Goal: Communication & Community: Answer question/provide support

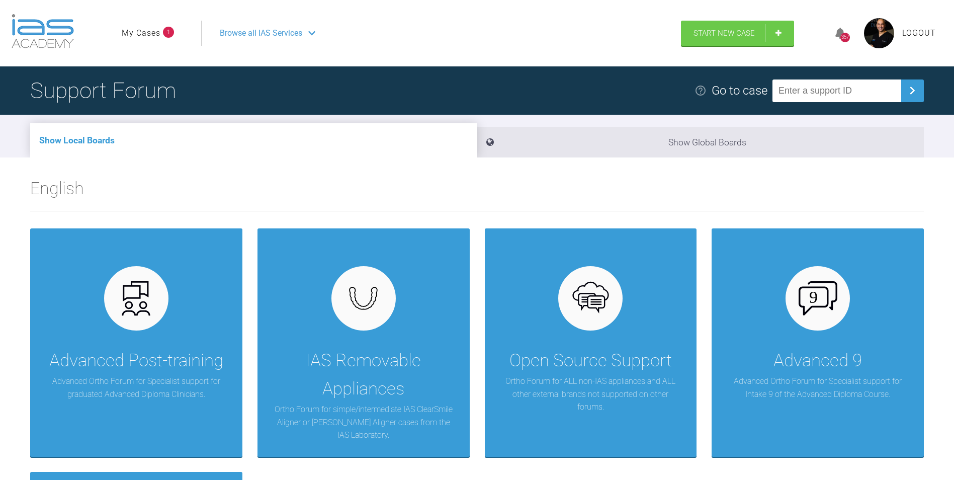
click at [147, 34] on link "My Cases" at bounding box center [141, 33] width 39 height 13
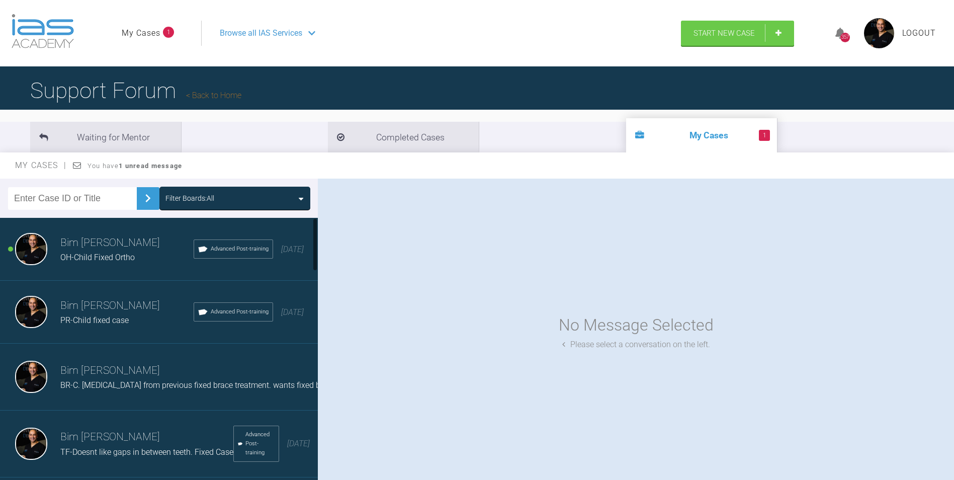
click at [122, 255] on span "OH-Child Fixed Ortho" at bounding box center [97, 258] width 74 height 10
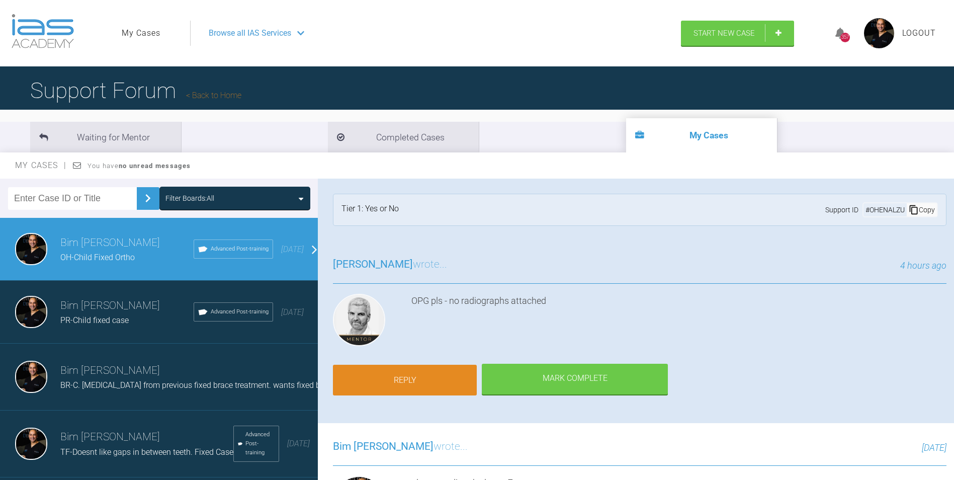
click at [423, 371] on link "Reply" at bounding box center [405, 380] width 144 height 31
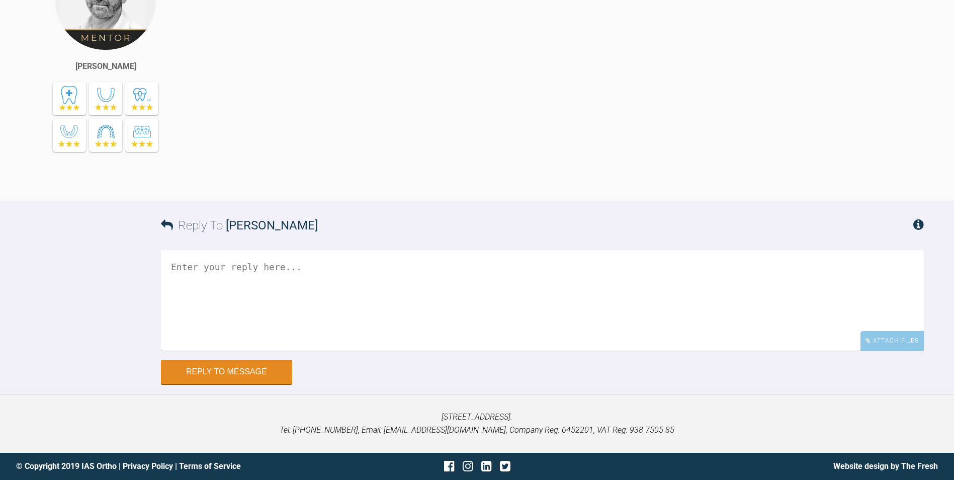
scroll to position [1426, 0]
click at [874, 336] on div "Attach Files" at bounding box center [892, 341] width 63 height 20
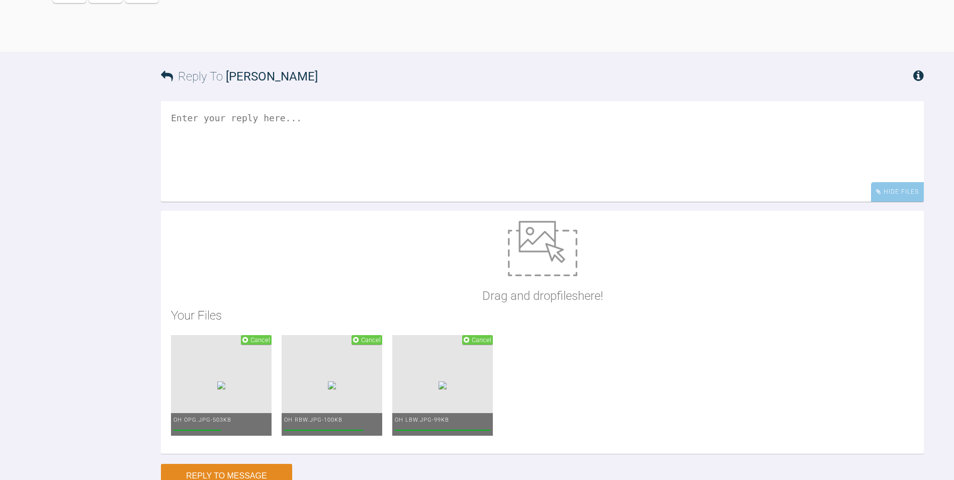
click at [350, 202] on textarea at bounding box center [542, 151] width 763 height 101
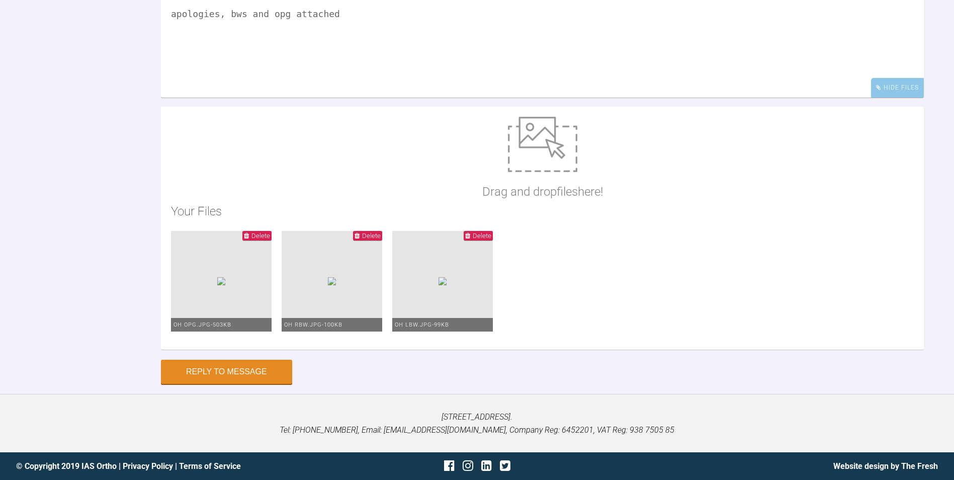
scroll to position [1627, 0]
type textarea "apologies, bws and opg attached"
click at [237, 385] on button "Reply to Message" at bounding box center [226, 373] width 131 height 24
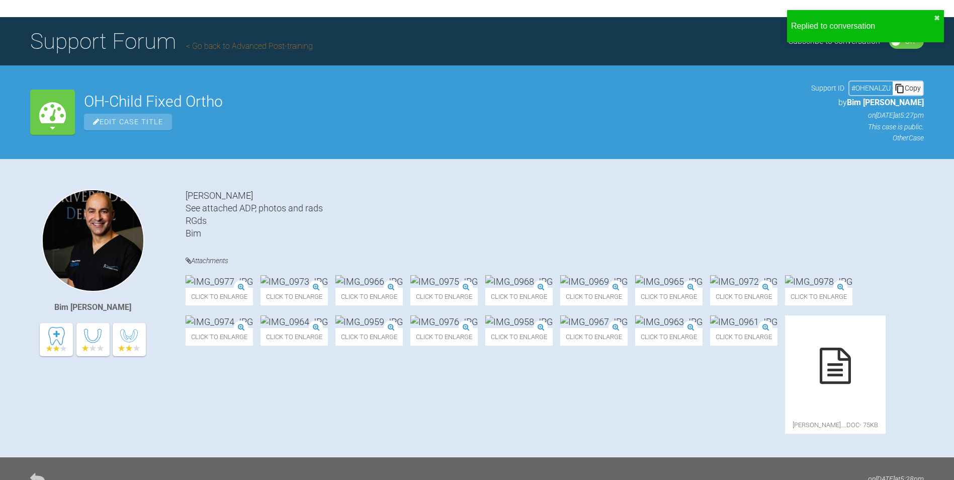
scroll to position [0, 0]
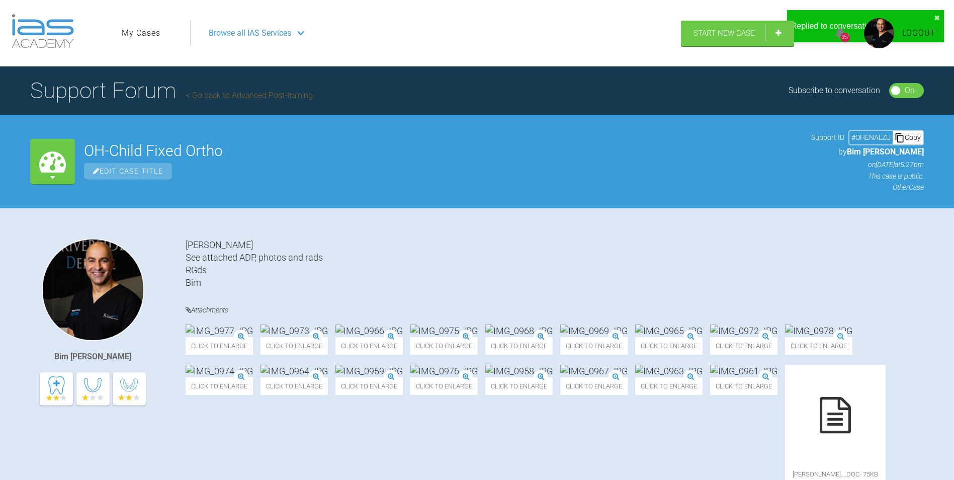
click at [136, 35] on link "My Cases" at bounding box center [141, 33] width 39 height 13
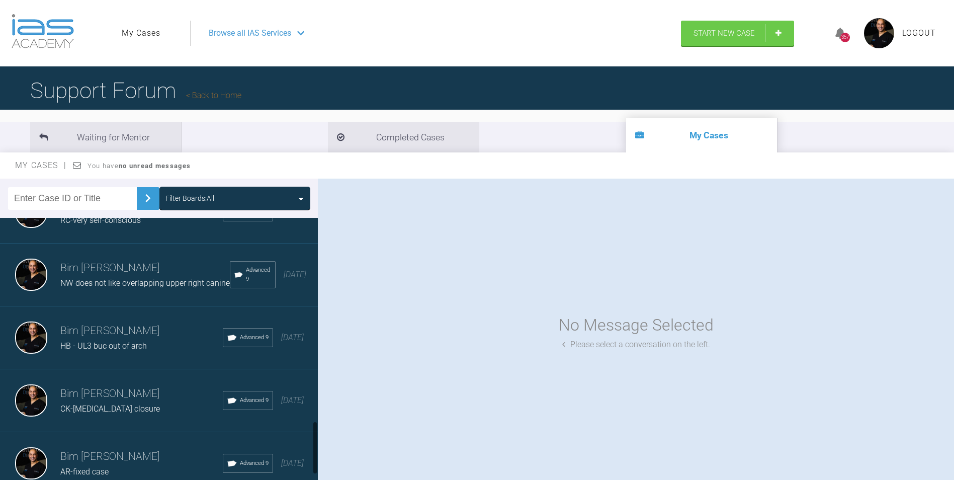
scroll to position [1006, 0]
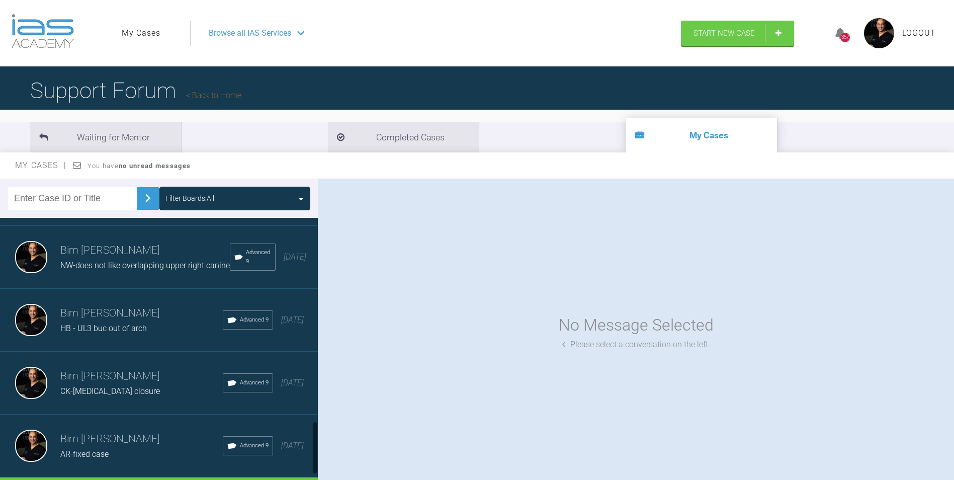
drag, startPoint x: 122, startPoint y: 349, endPoint x: 566, endPoint y: 357, distance: 444.2
click at [122, 333] on span "HB - UL3 buc out of arch" at bounding box center [103, 328] width 87 height 10
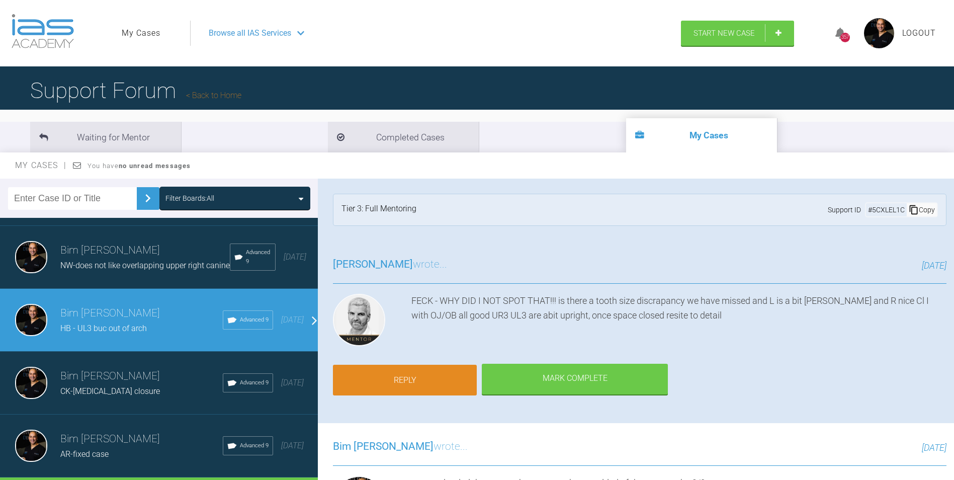
click at [421, 382] on link "Reply" at bounding box center [405, 380] width 144 height 31
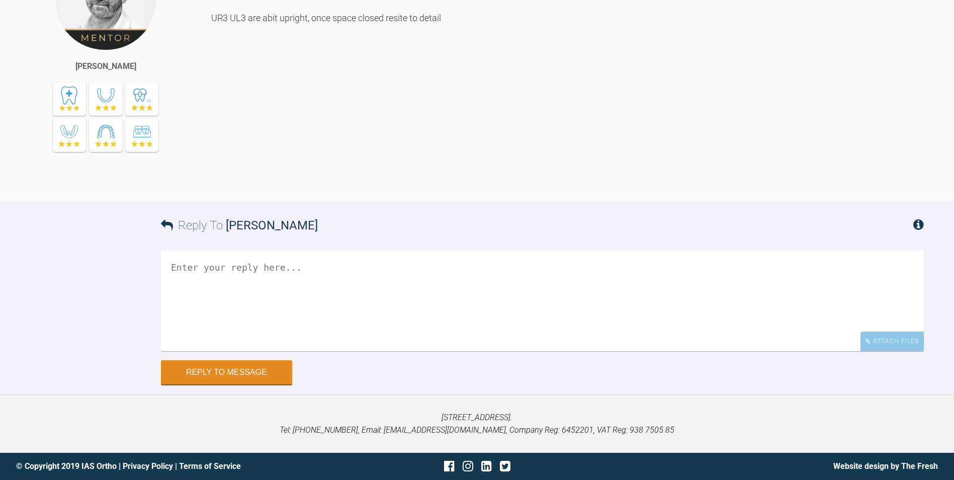
scroll to position [22508, 0]
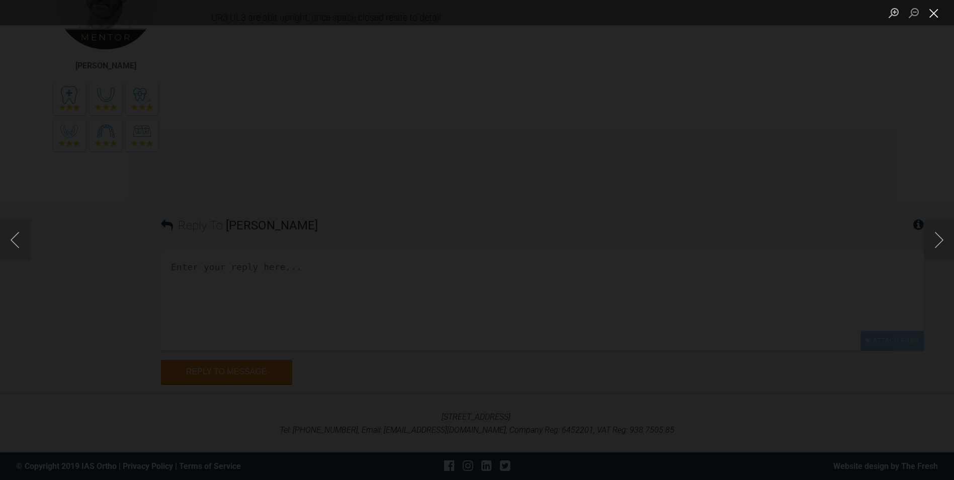
click at [934, 13] on button "Close lightbox" at bounding box center [934, 13] width 20 height 18
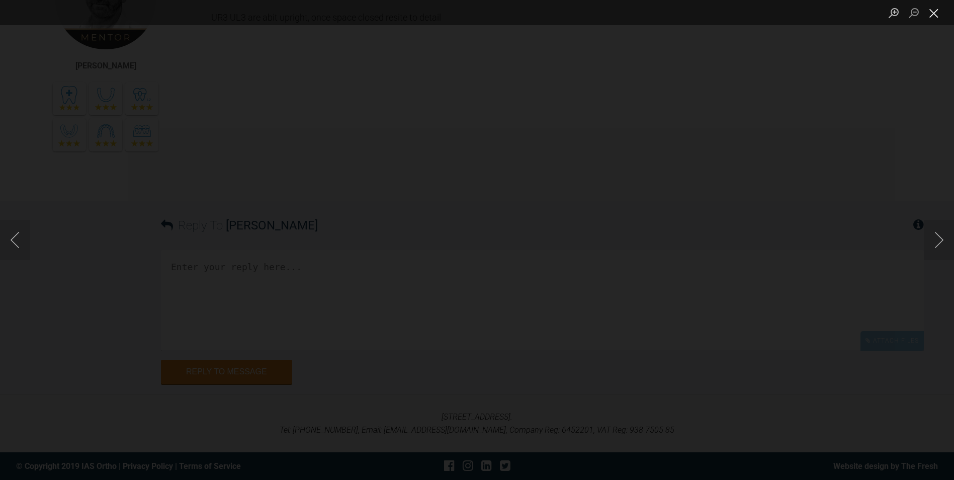
click at [939, 9] on button "Close lightbox" at bounding box center [934, 13] width 20 height 18
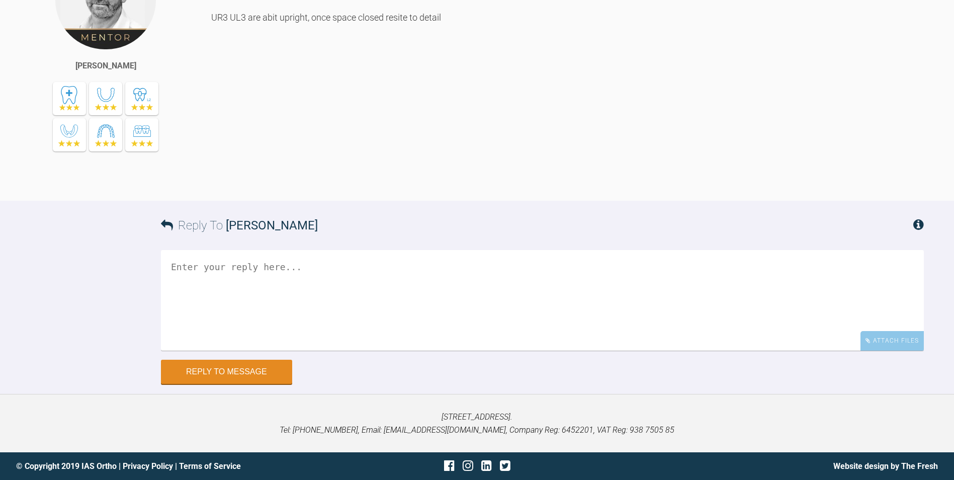
scroll to position [22810, 0]
click at [413, 351] on textarea at bounding box center [542, 300] width 763 height 101
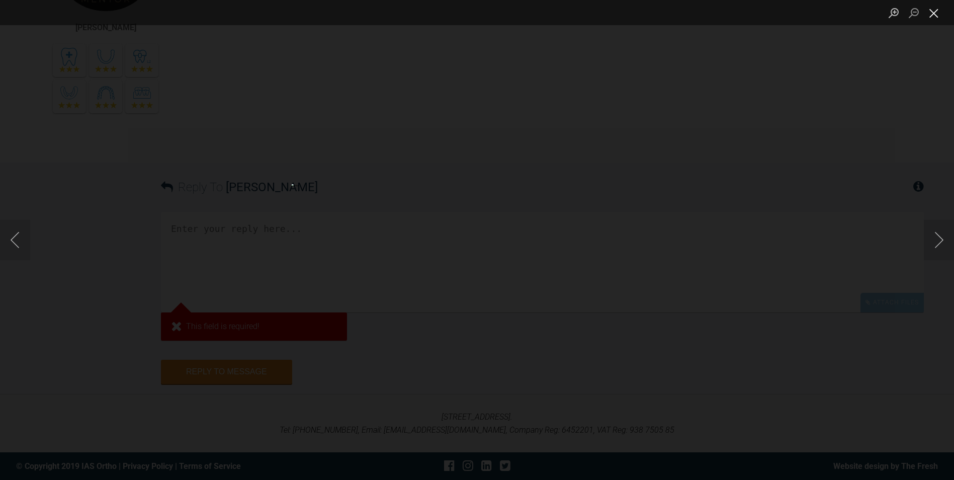
click at [939, 16] on button "Close lightbox" at bounding box center [934, 13] width 20 height 18
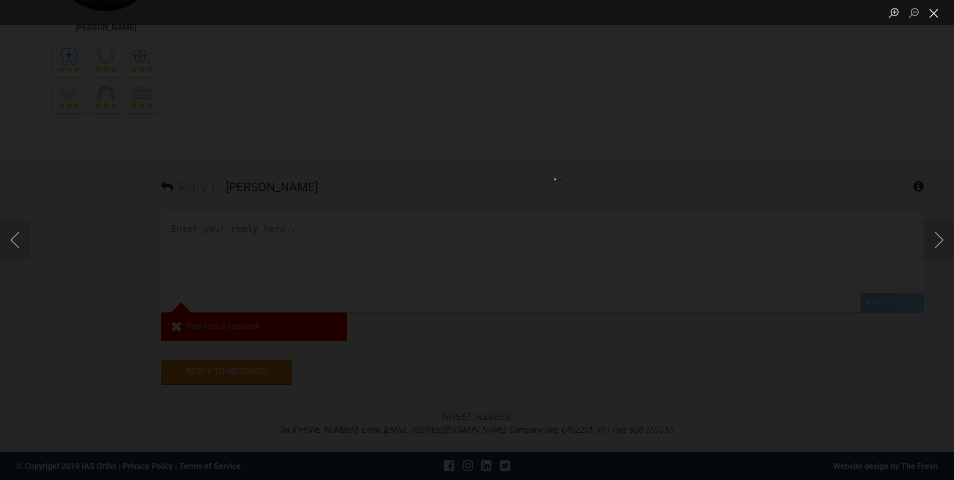
click at [931, 15] on button "Close lightbox" at bounding box center [934, 13] width 20 height 18
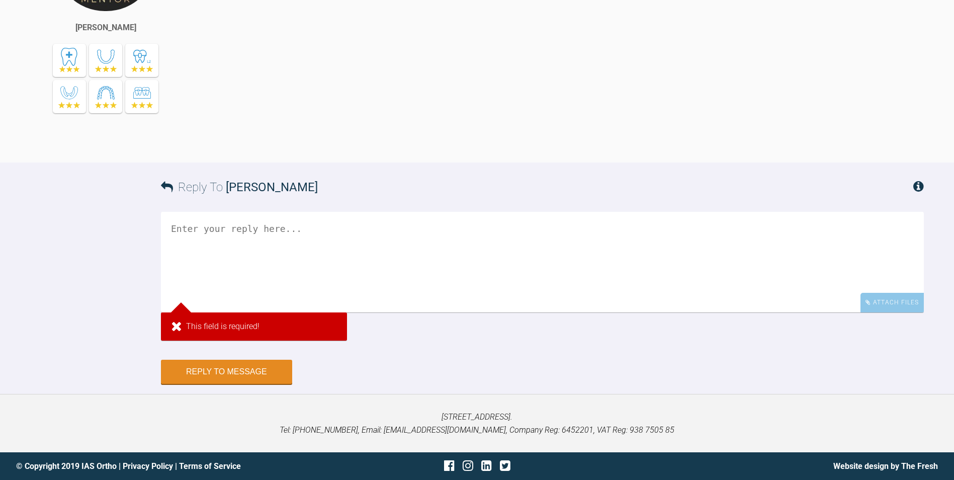
scroll to position [22949, 0]
click at [368, 256] on textarea at bounding box center [542, 262] width 763 height 101
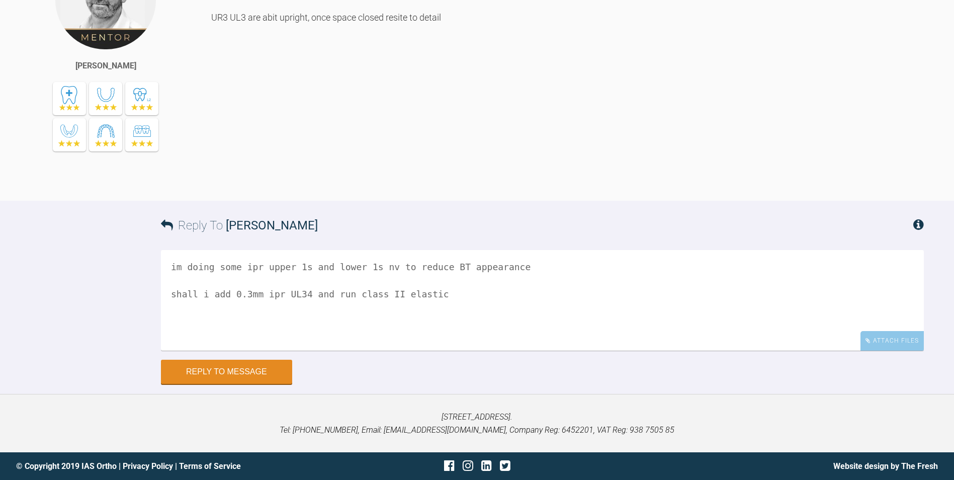
drag, startPoint x: 326, startPoint y: 305, endPoint x: 467, endPoint y: 304, distance: 140.8
click at [467, 304] on textarea "im doing some ipr upper 1s and lower 1s nv to reduce BT appearance shall i add …" at bounding box center [542, 300] width 763 height 101
click at [424, 304] on textarea "im doing some ipr upper 1s and lower 1s nv to reduce BT appearance shall i add …" at bounding box center [542, 300] width 763 height 101
click at [528, 304] on textarea "im doing some ipr upper 1s and lower 1s nv to reduce BT appearance shall i add …" at bounding box center [542, 300] width 763 height 101
type textarea "im doing some ipr upper 1s and lower 1s nv to reduce BT appearance shall i add …"
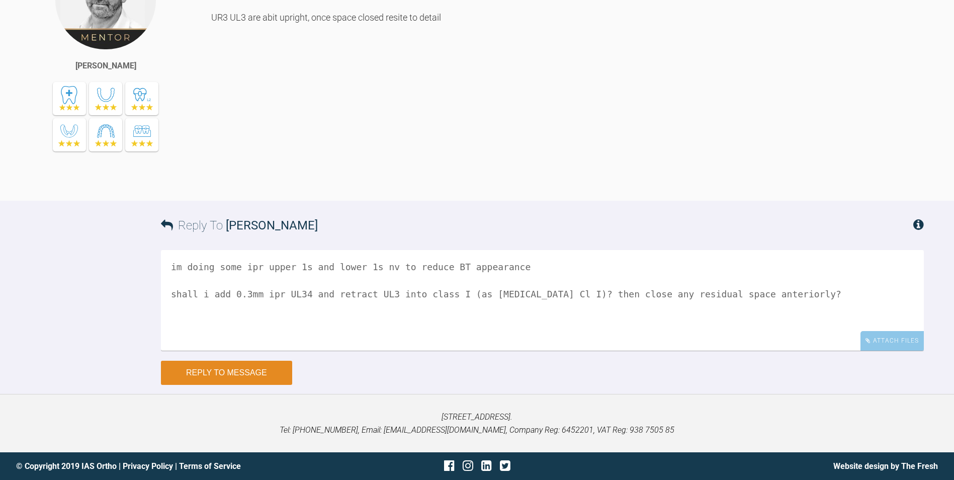
click at [206, 385] on button "Reply to Message" at bounding box center [226, 373] width 131 height 24
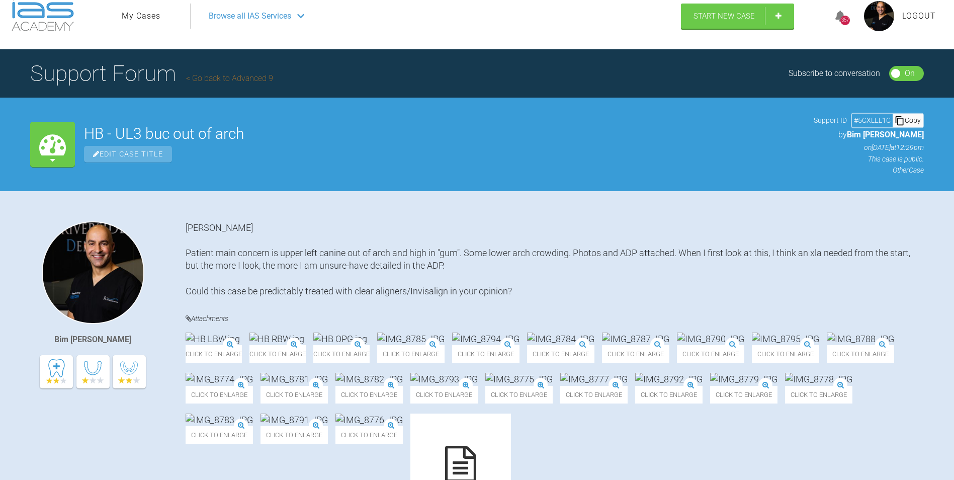
scroll to position [0, 0]
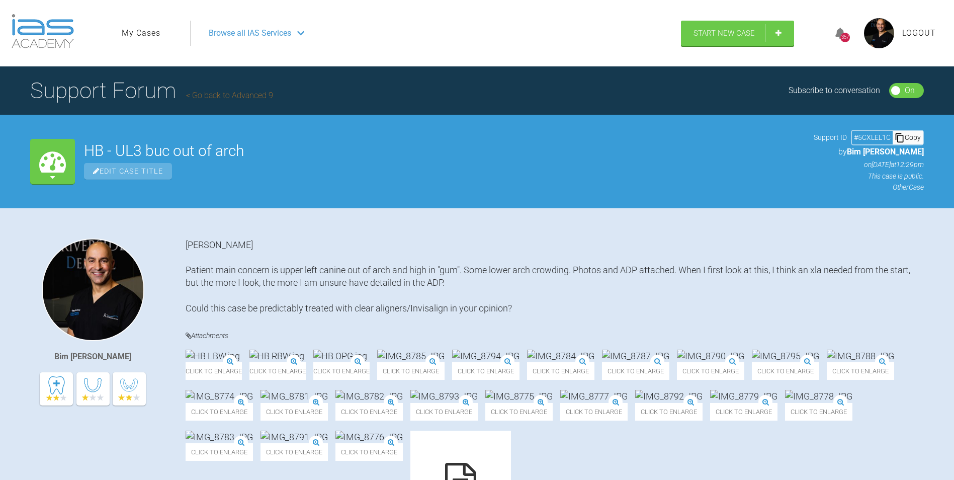
click at [928, 32] on span "Logout" at bounding box center [919, 33] width 34 height 13
